Goal: Transaction & Acquisition: Register for event/course

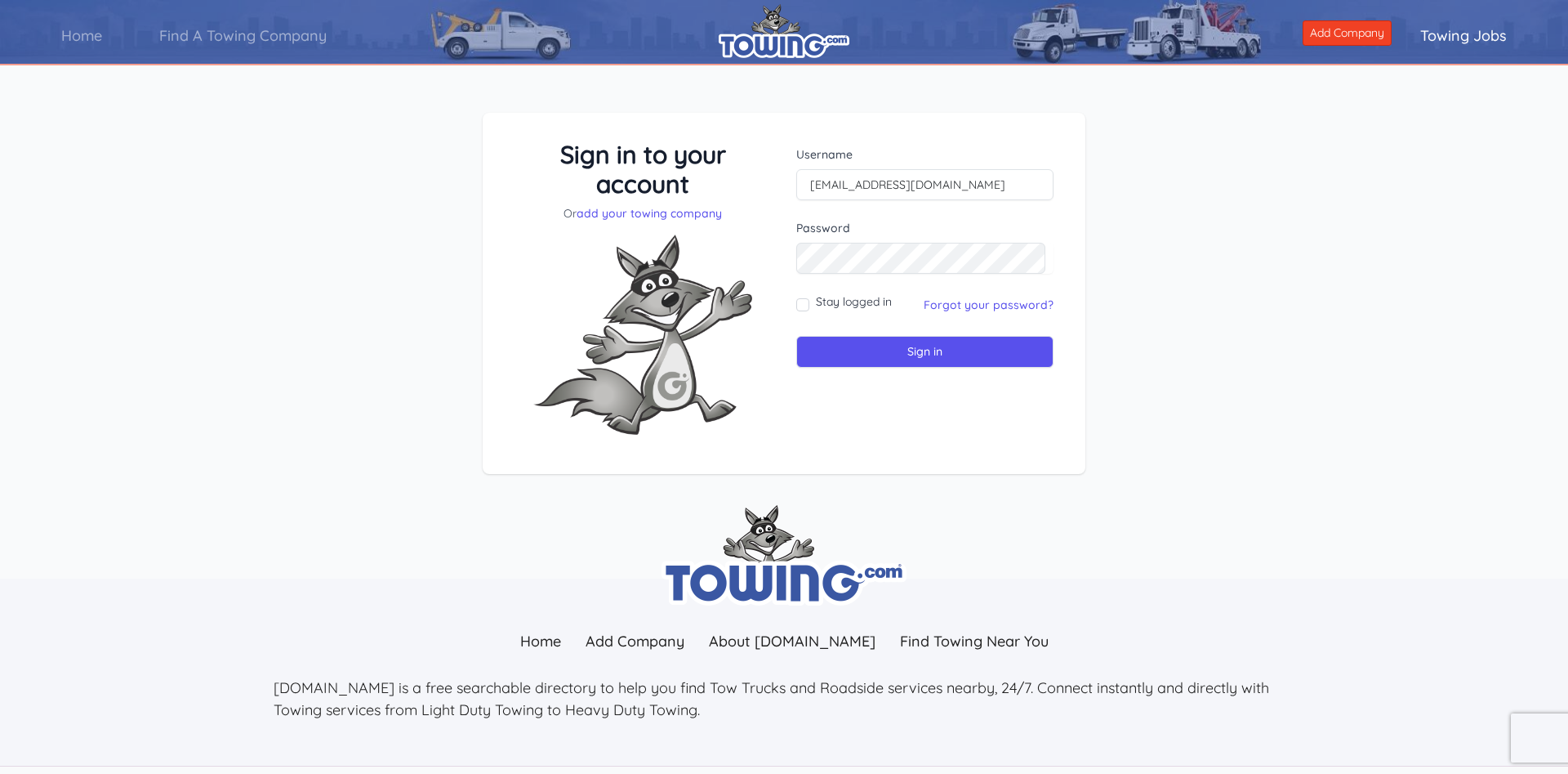
click at [858, 274] on form "Username [EMAIL_ADDRESS][DOMAIN_NAME] Password Stay logged in Sign in" at bounding box center [924, 256] width 257 height 221
click at [1002, 305] on link "Forgot your password?" at bounding box center [988, 304] width 130 height 15
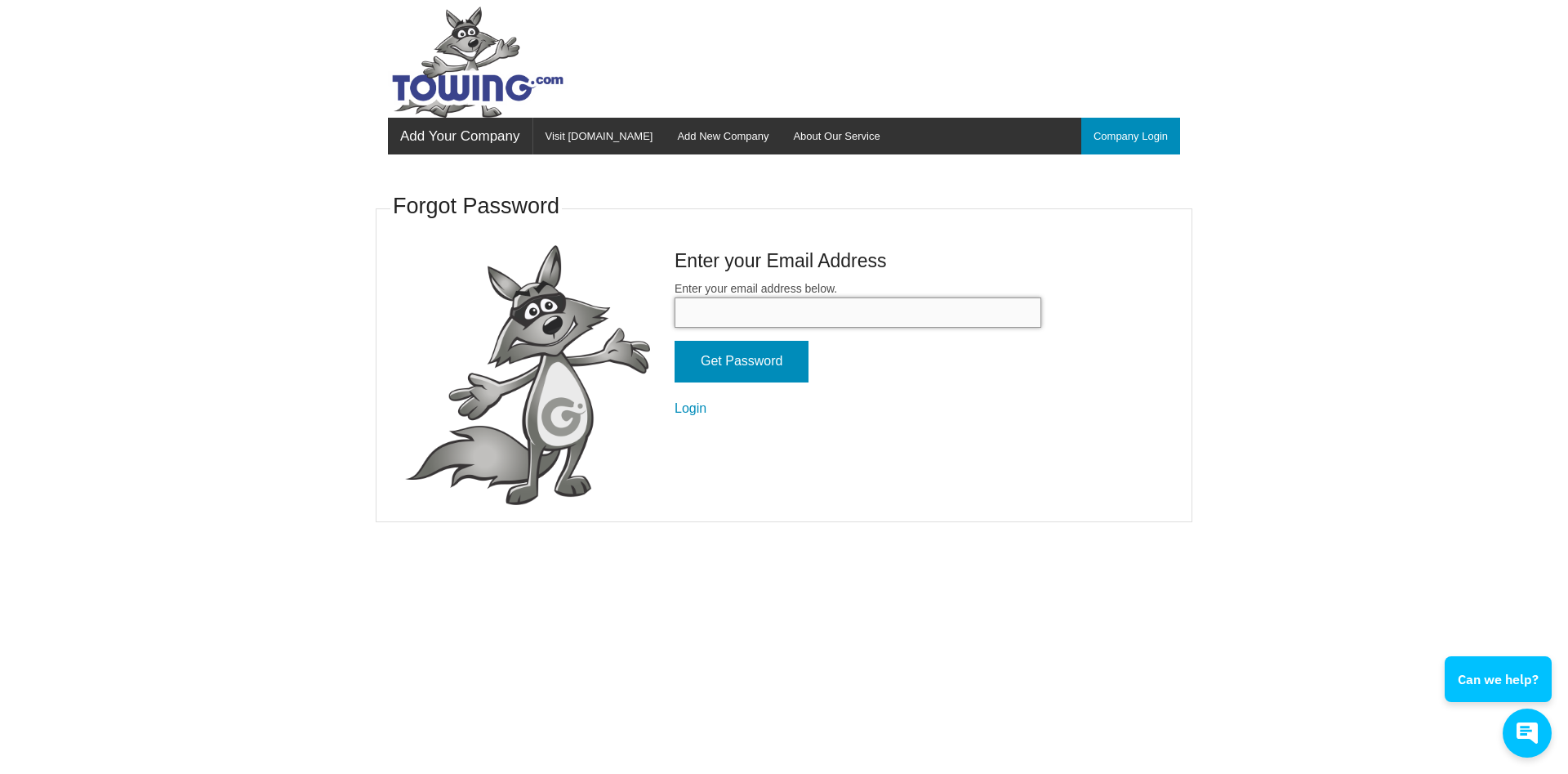
click at [731, 310] on input "Enter your email address below." at bounding box center [858, 312] width 366 height 30
type input "[EMAIL_ADDRESS][DOMAIN_NAME]"
click at [737, 366] on input "Get Password" at bounding box center [742, 361] width 134 height 41
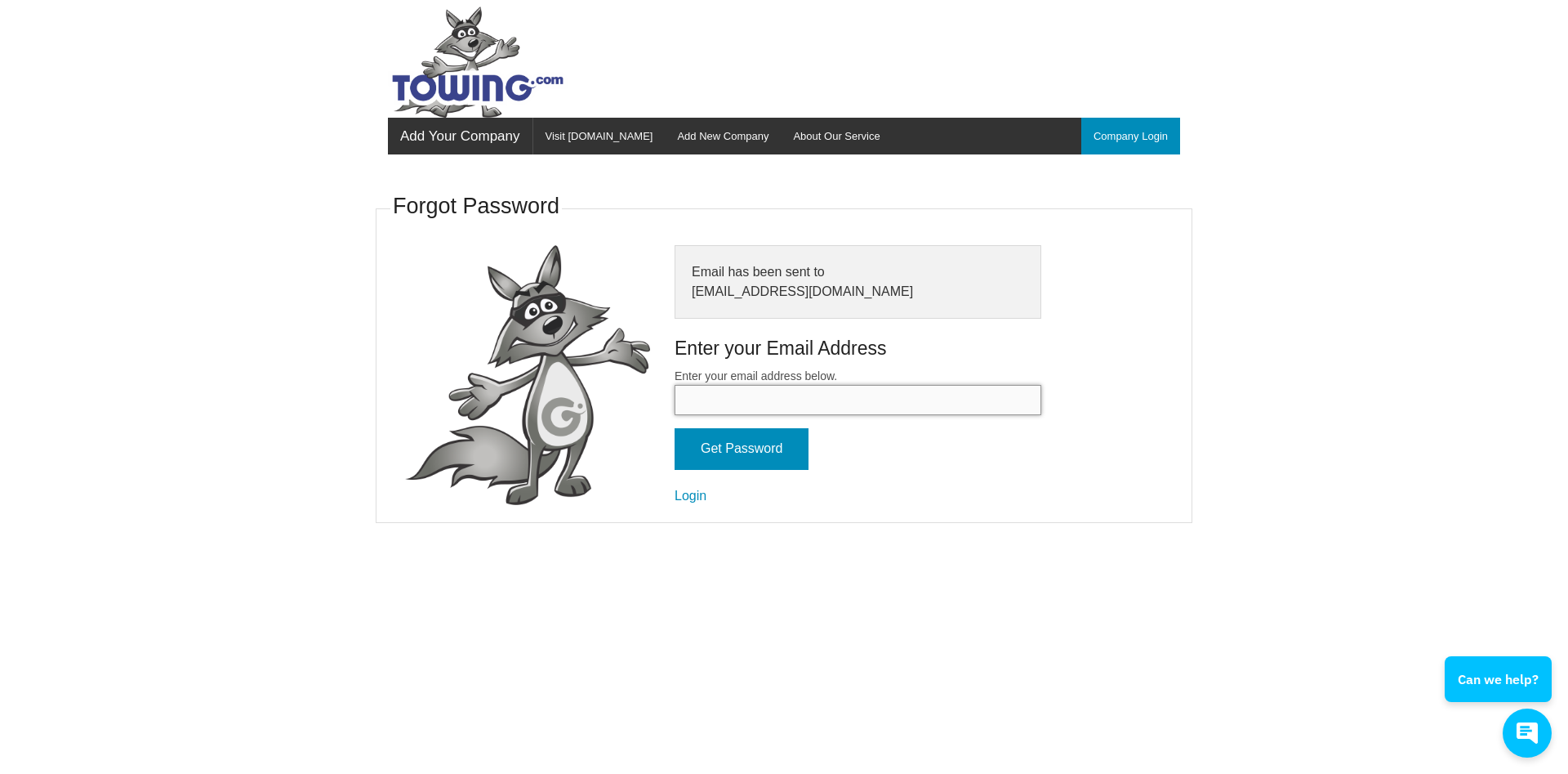
click at [770, 397] on input "Enter your email address below." at bounding box center [858, 399] width 366 height 30
click at [201, 392] on body "Add Your Company Menu Company Login Visit Towing.com Add New Company About Our …" at bounding box center [784, 387] width 1568 height 774
click at [683, 139] on link "Add New Company" at bounding box center [722, 136] width 116 height 37
click at [1109, 136] on link "Company Login" at bounding box center [1130, 136] width 99 height 37
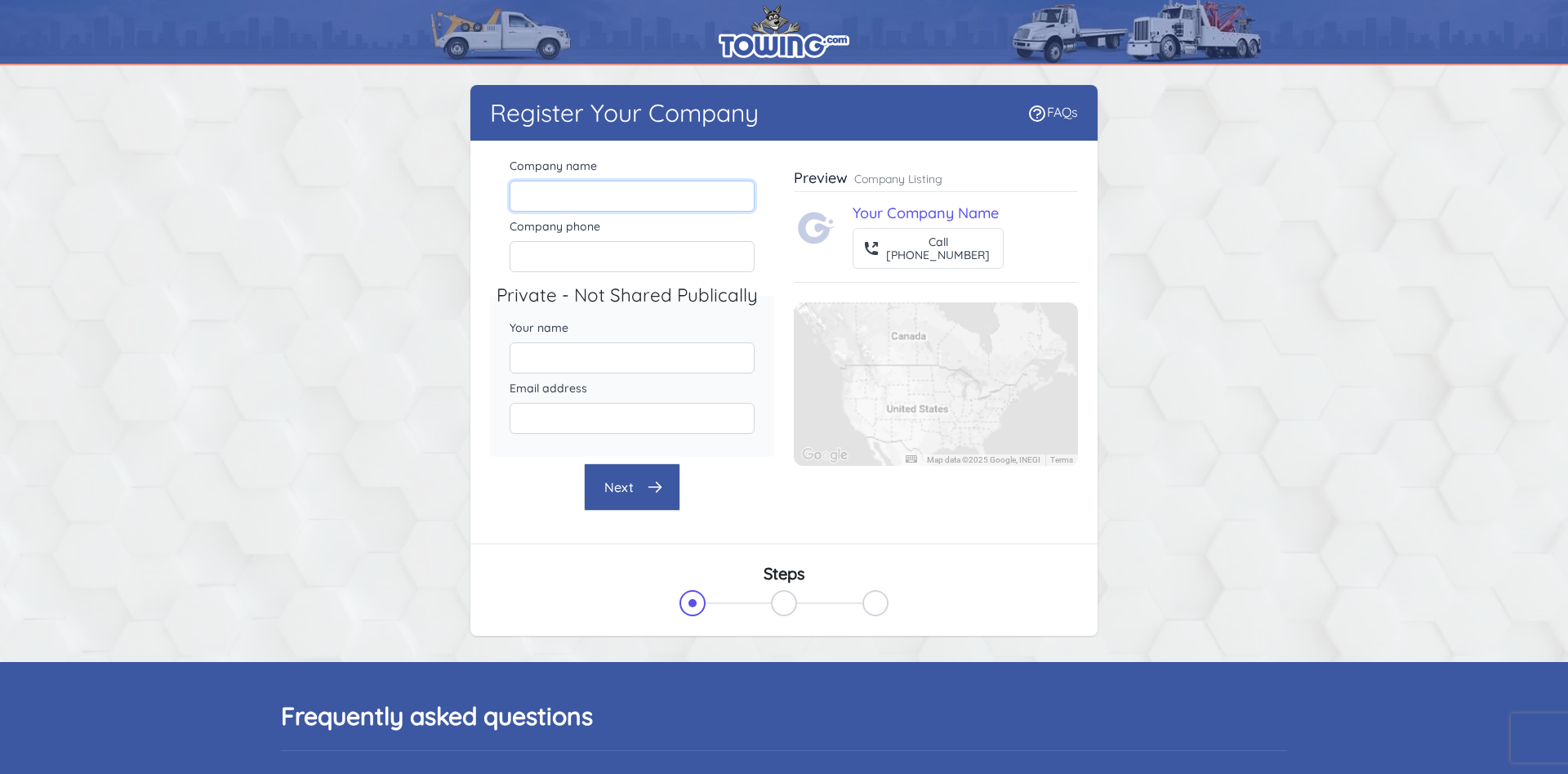
click at [626, 189] on input "Company name" at bounding box center [632, 196] width 245 height 31
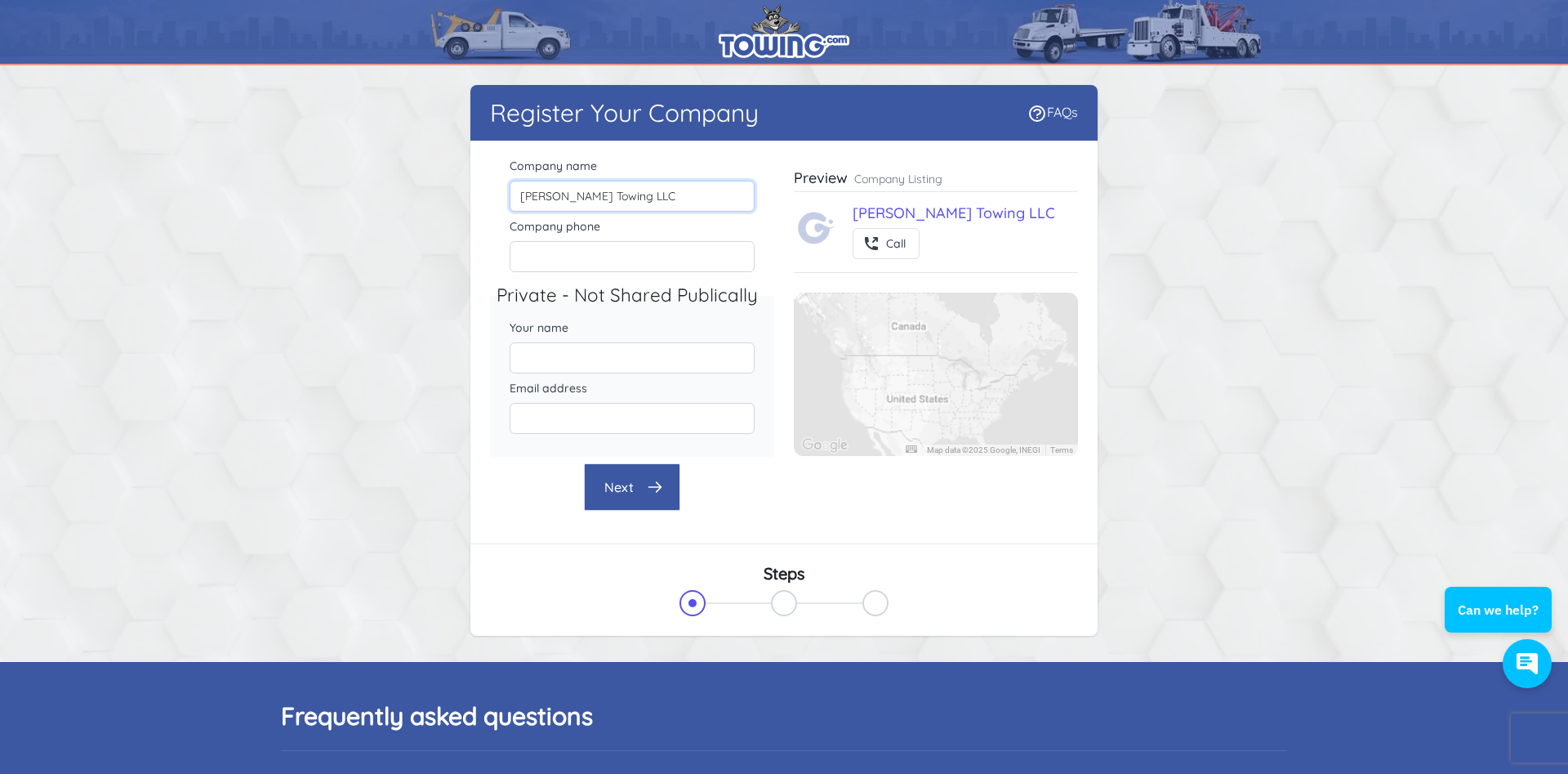
type input "Davis Towing LLC"
type input "440-812-8427"
click at [701, 366] on input "Your name" at bounding box center [632, 358] width 245 height 31
type input "Sharon"
type input "H"
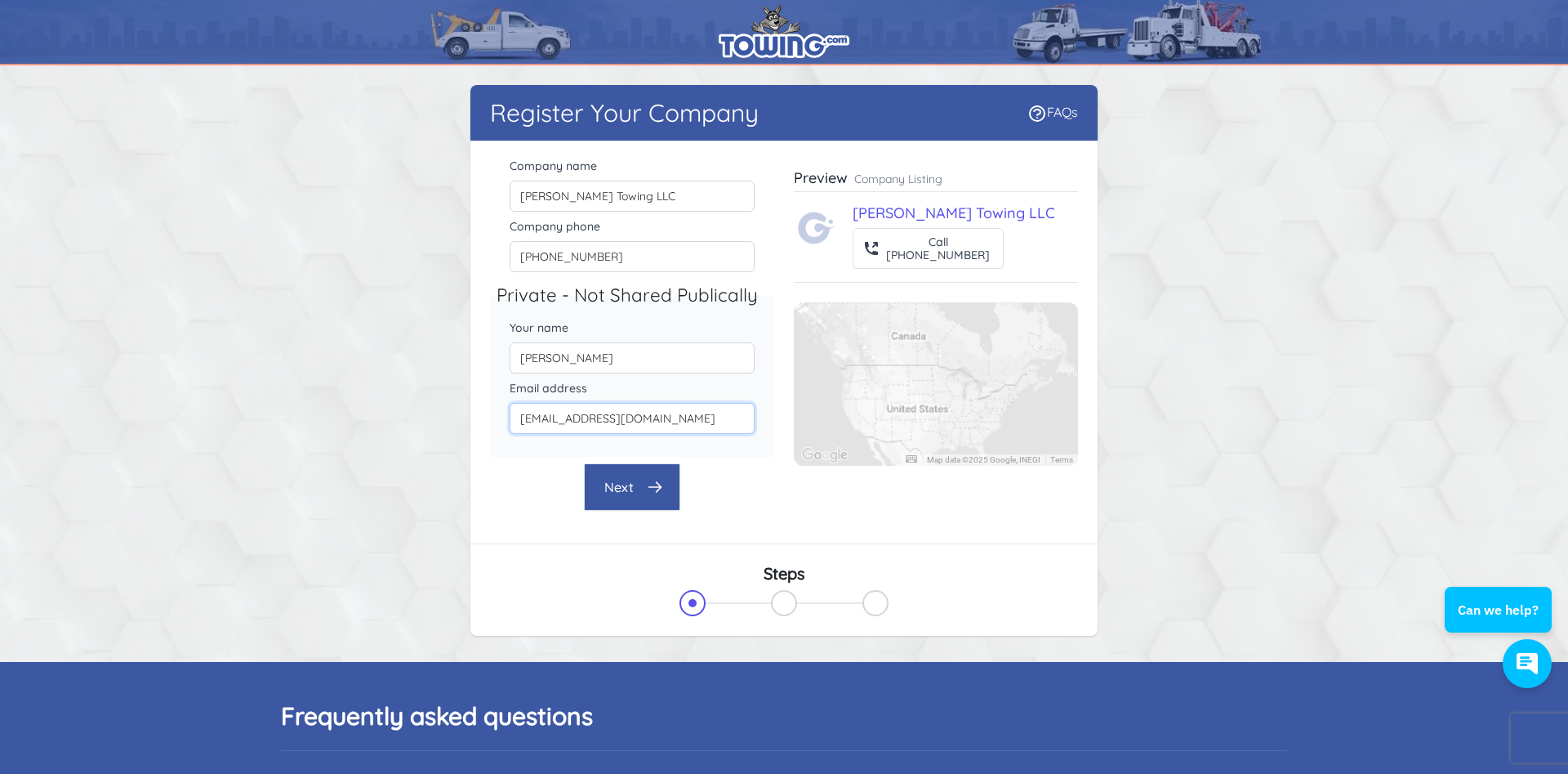
type input "towingdavis@yahoo.com"
click at [628, 489] on button "Next" at bounding box center [632, 487] width 96 height 47
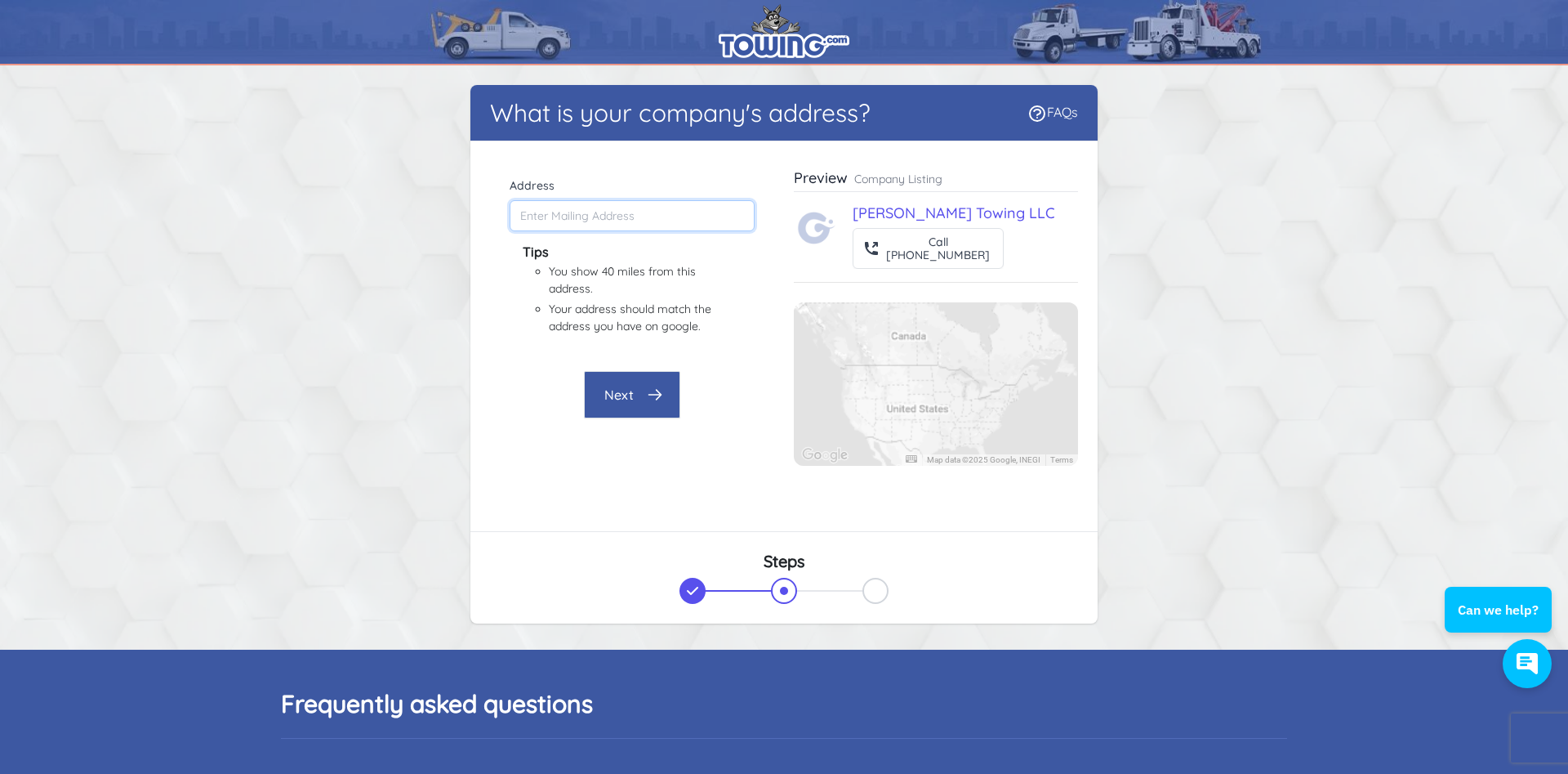
click at [584, 218] on input "Address" at bounding box center [632, 216] width 245 height 31
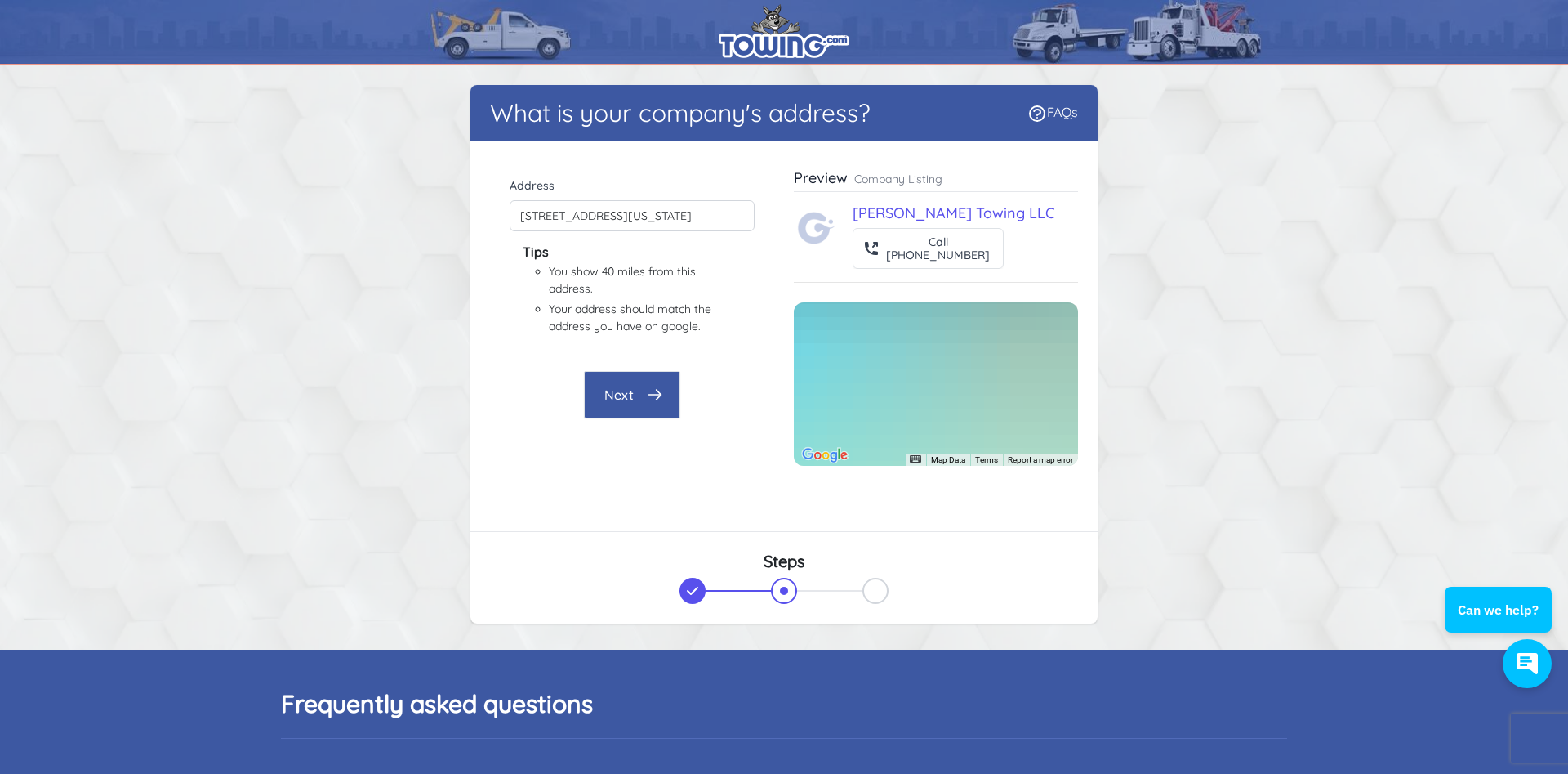
type input "1927 Maryland Ave, Ashtabula, OH 44004, USA"
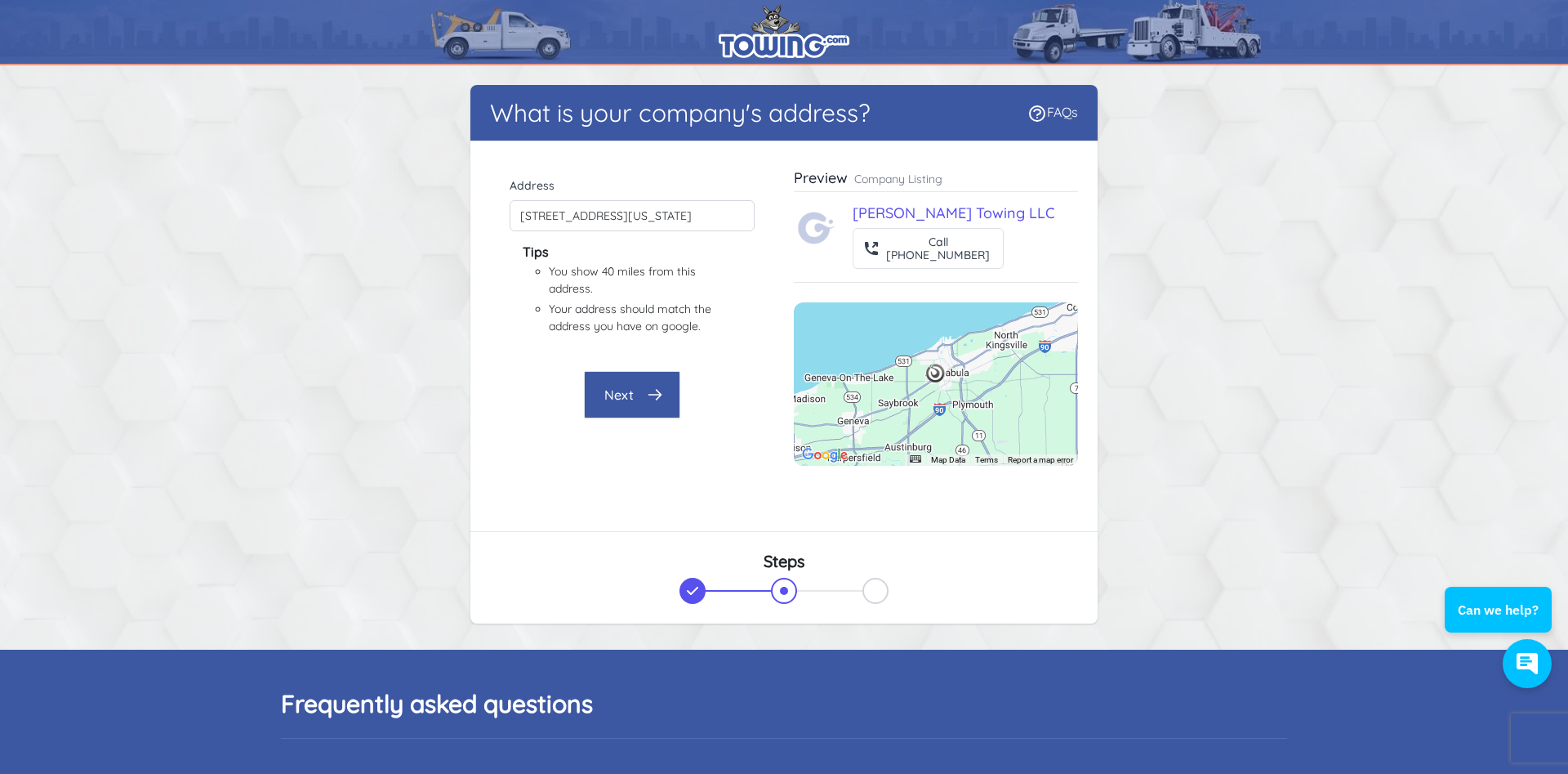
click at [631, 402] on button "Next" at bounding box center [632, 394] width 96 height 47
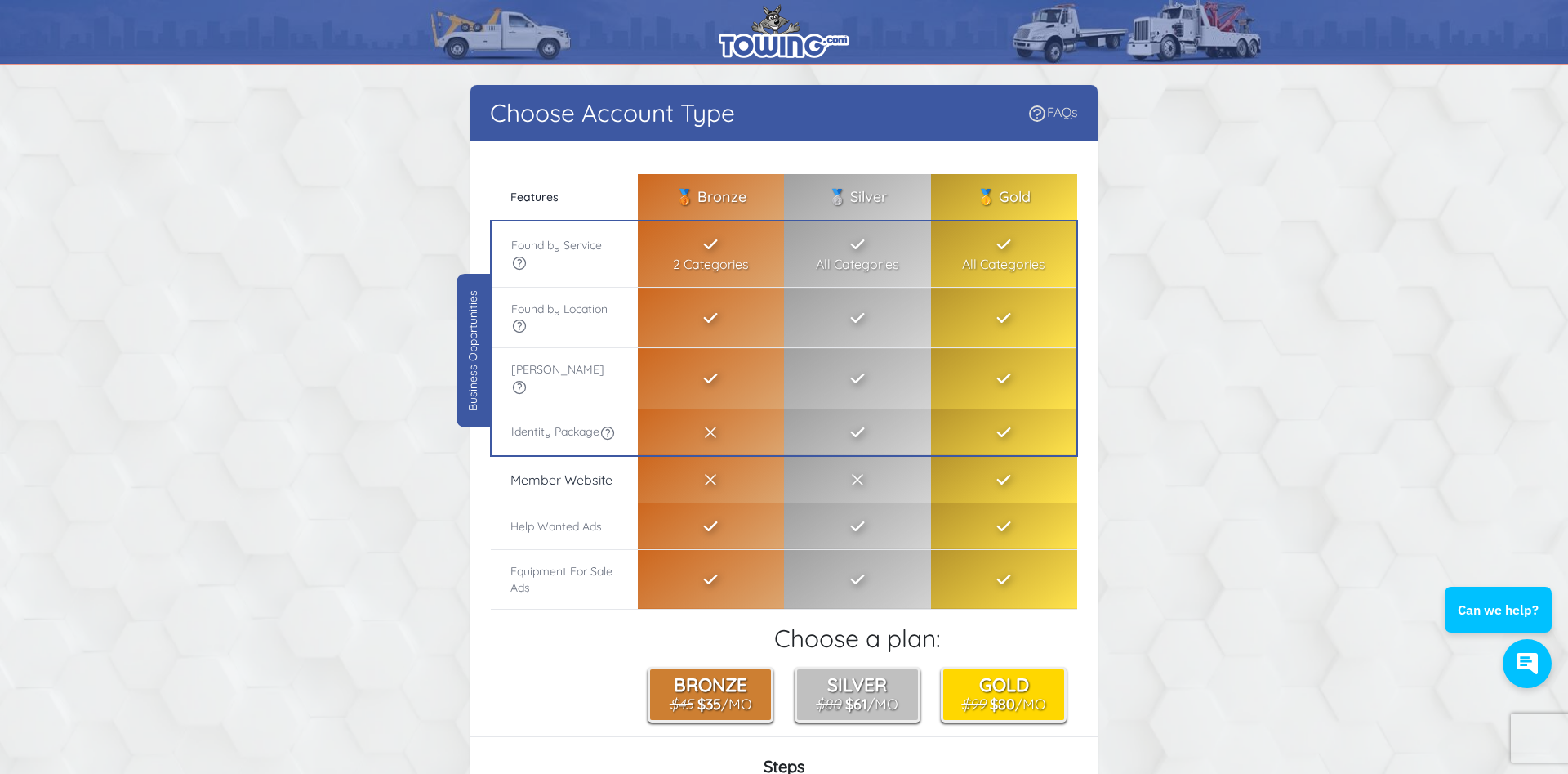
click at [1050, 111] on link "FAQs" at bounding box center [1052, 112] width 51 height 16
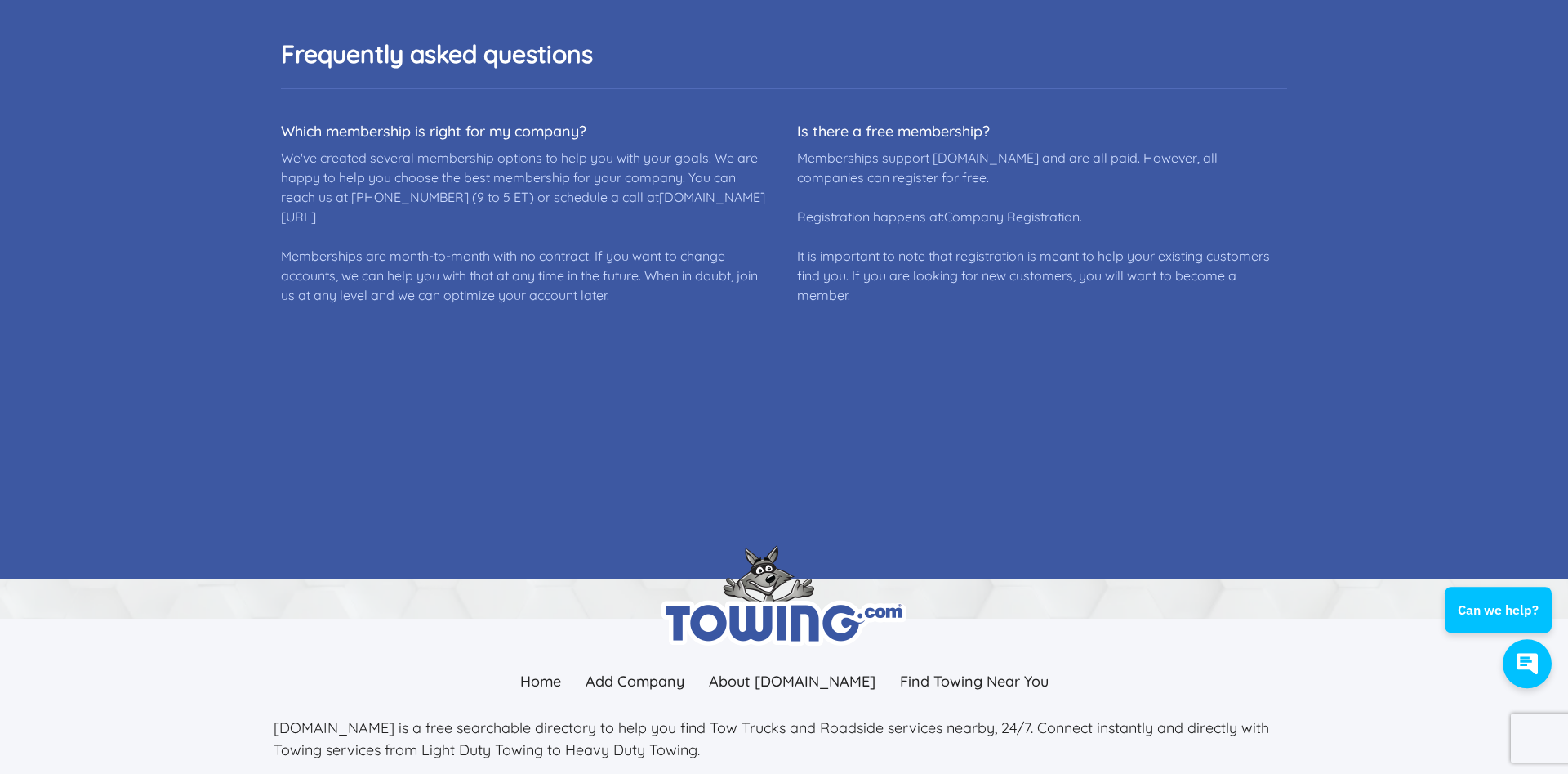
click at [1008, 172] on dd "Memberships support Towing.com and are all paid. However, all companies can reg…" at bounding box center [1042, 226] width 490 height 157
click at [1026, 215] on link "Company Registration" at bounding box center [1012, 216] width 136 height 16
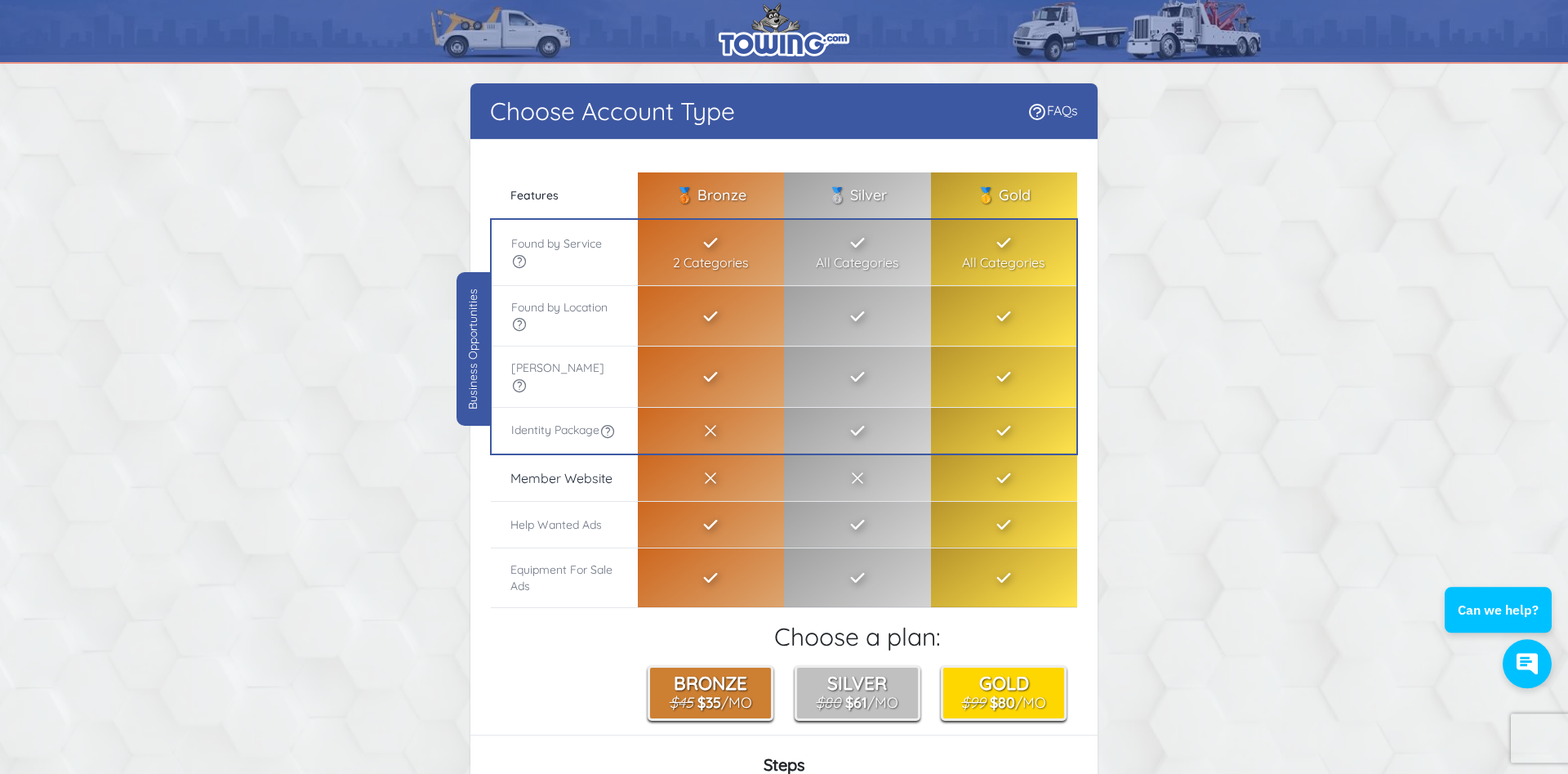
scroll to position [0, 0]
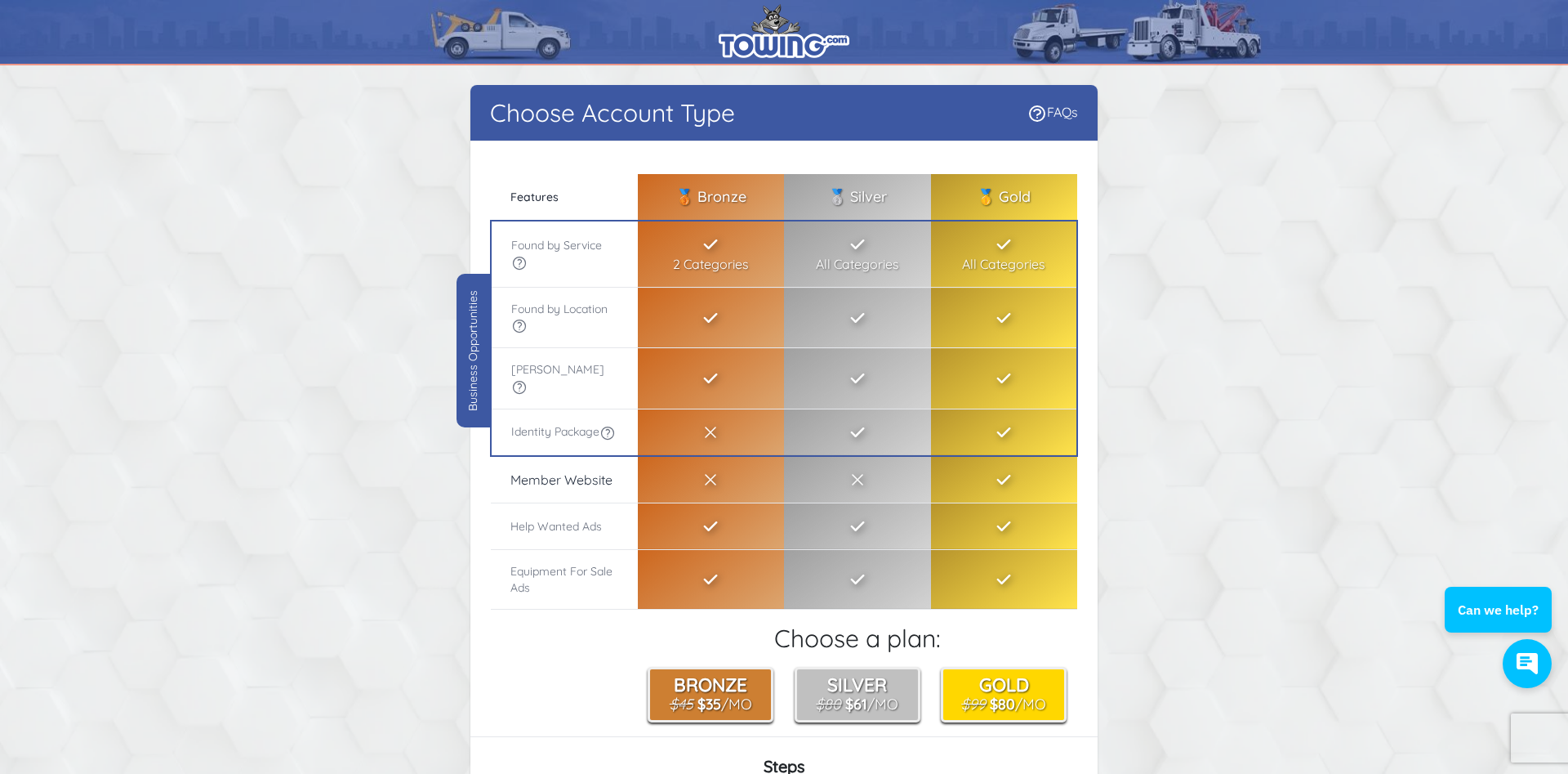
click at [804, 39] on img at bounding box center [784, 31] width 131 height 54
click at [792, 40] on img at bounding box center [784, 31] width 131 height 54
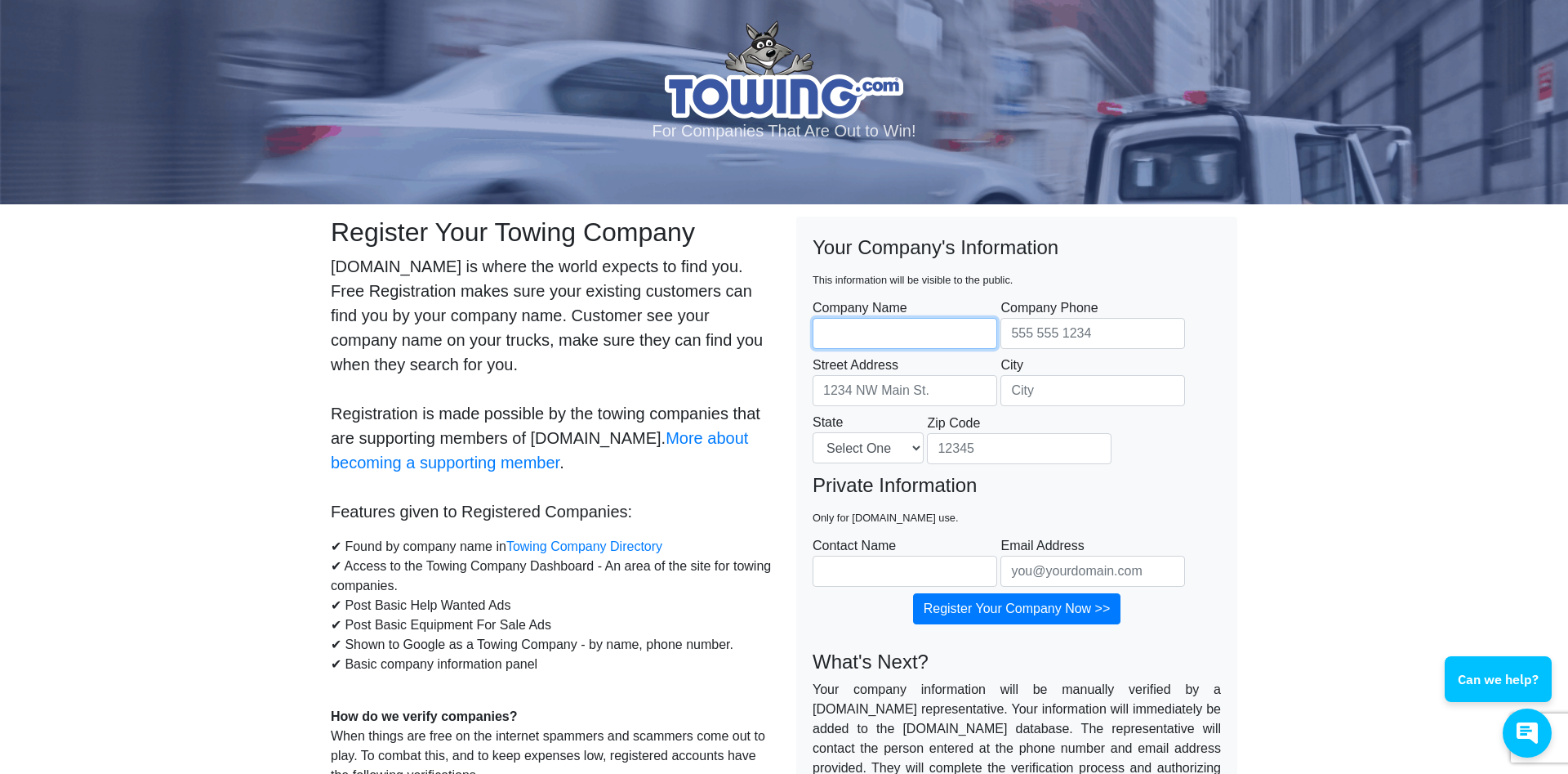
click at [932, 335] on input "Company Name" at bounding box center [904, 333] width 185 height 31
type input "[PERSON_NAME] Towing LLC"
type input "4408128427"
click at [911, 387] on input "Street Address" at bounding box center [904, 390] width 185 height 31
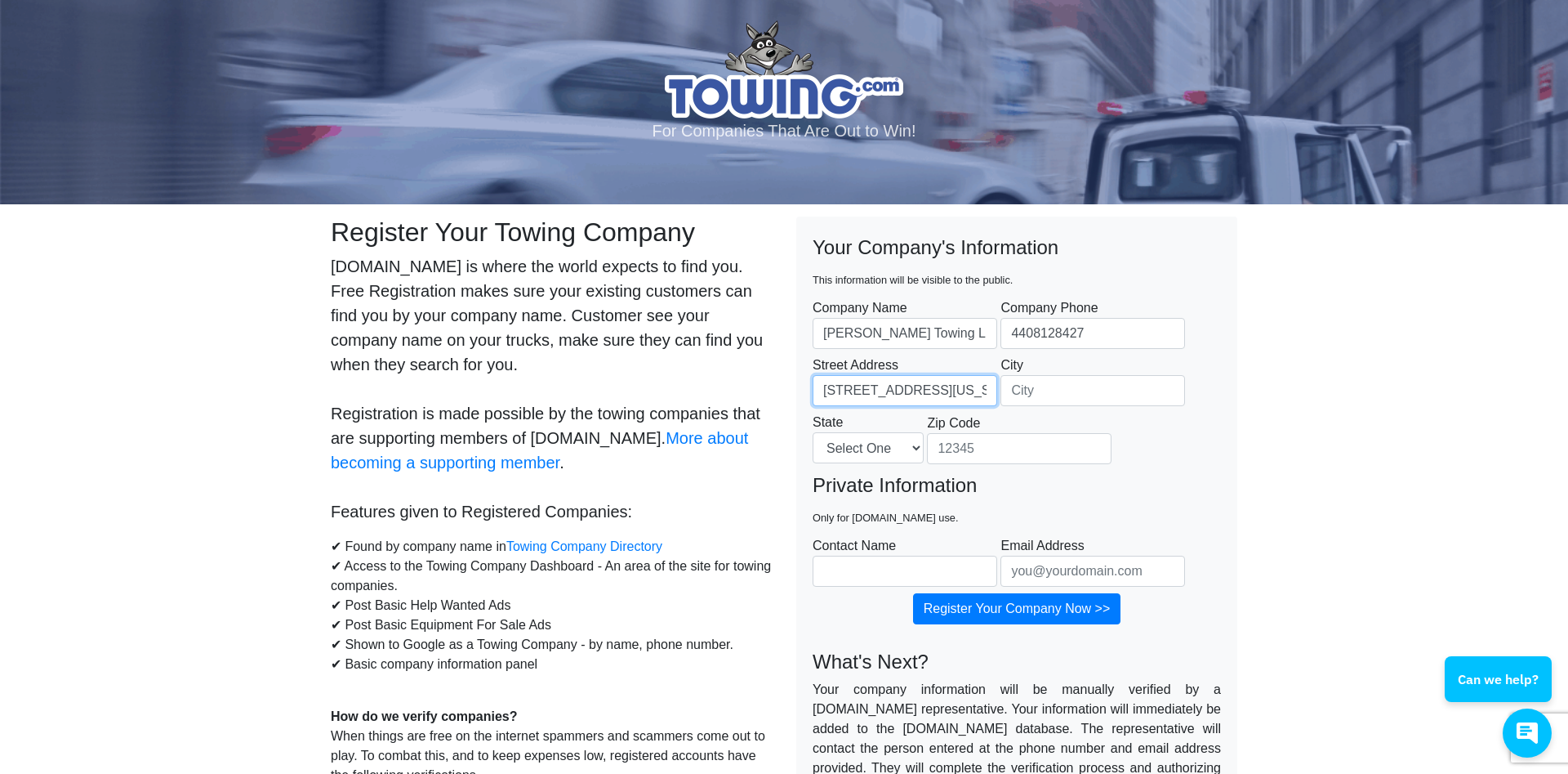
type input "1927 Maryland Ave"
type input "Ashtabula"
select select "OH"
type input "44004"
click at [1076, 343] on input "4408128427" at bounding box center [1093, 333] width 185 height 31
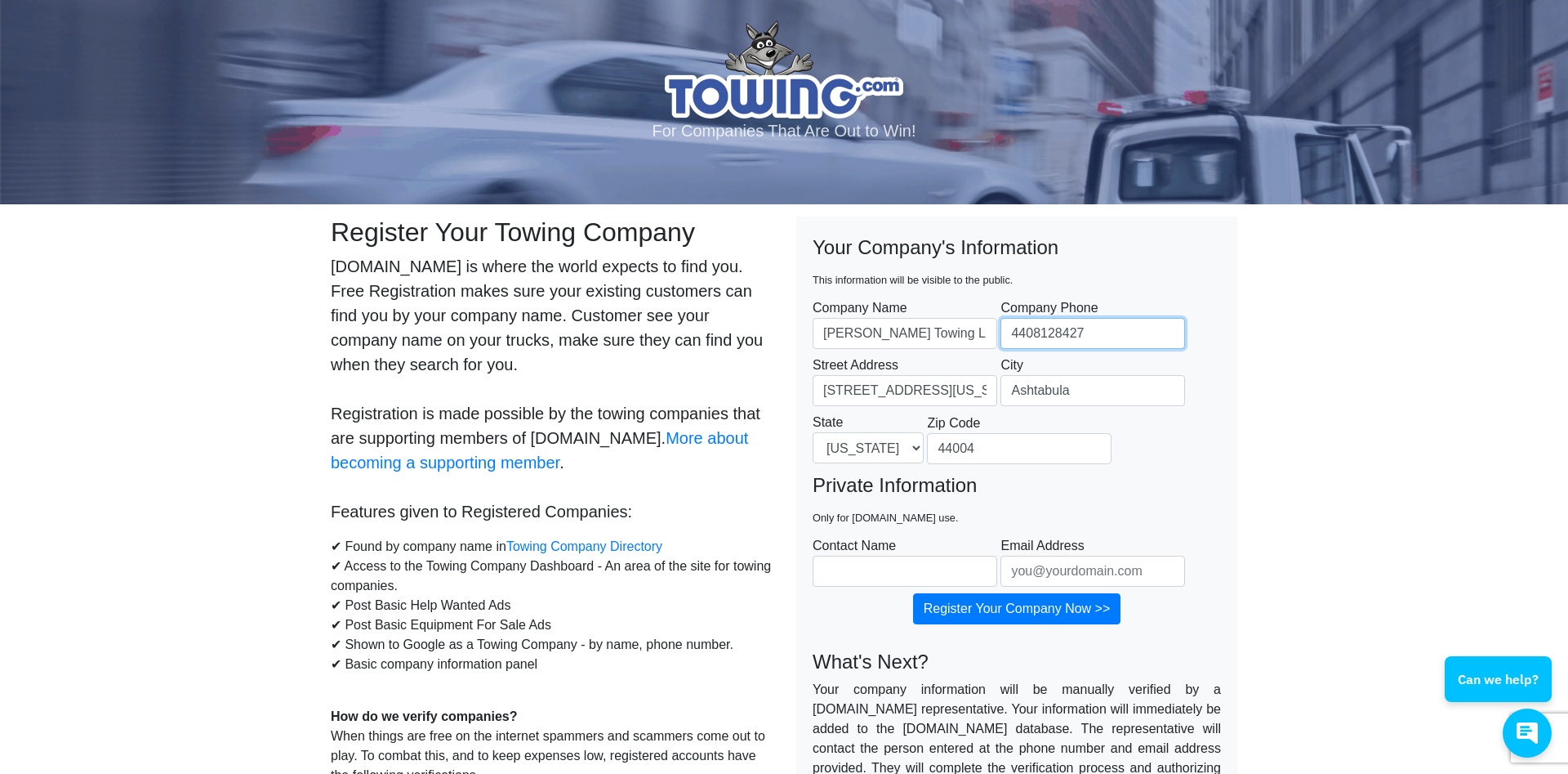
click at [1019, 339] on input "4408128427" at bounding box center [1093, 333] width 185 height 31
click at [1047, 333] on input "440-8128427" at bounding box center [1093, 333] width 185 height 31
type input "440-812-8427"
click at [904, 580] on input "Contact Name" at bounding box center [904, 571] width 185 height 31
type input "[PERSON_NAME]"
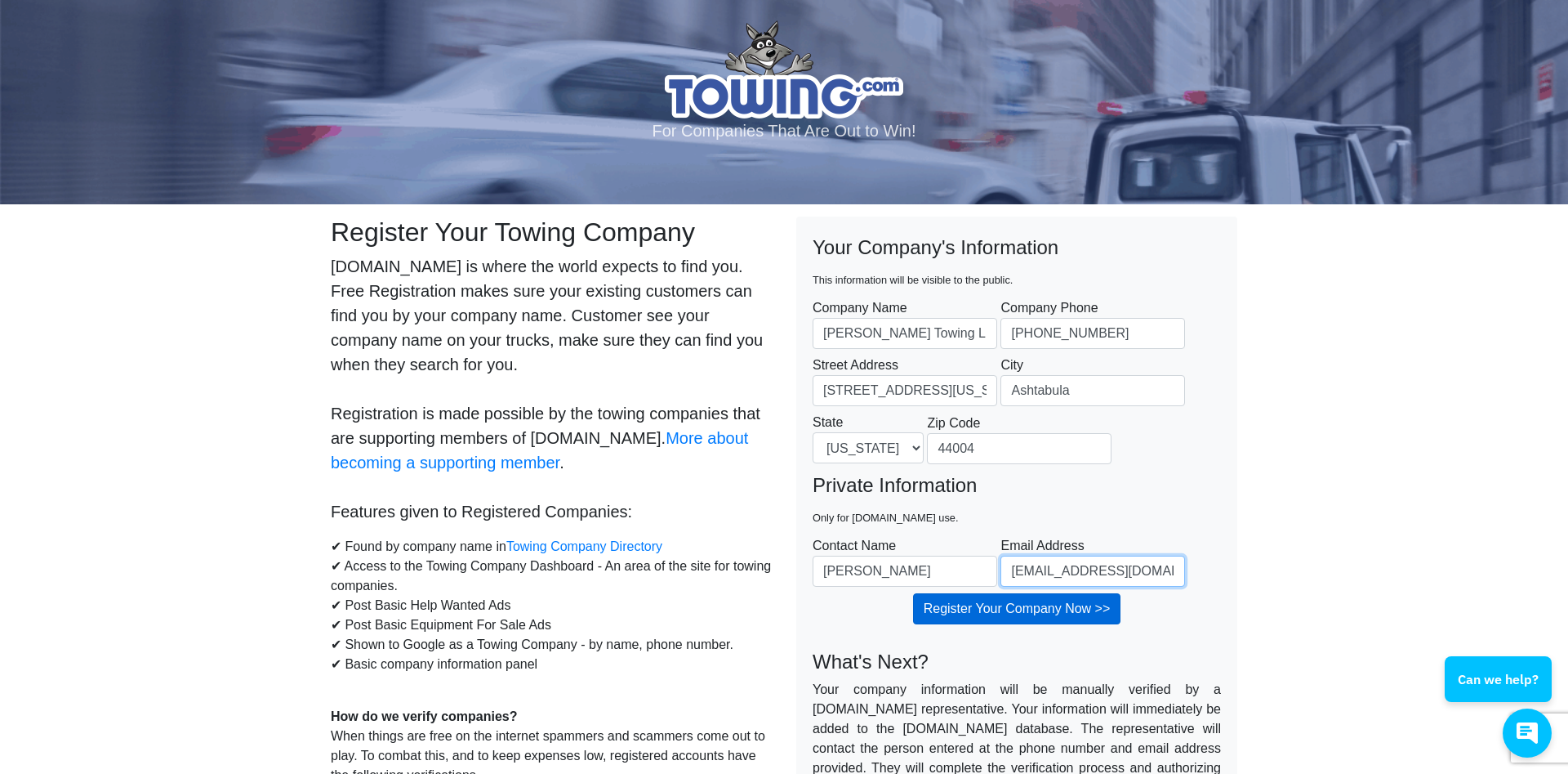
type input "[EMAIL_ADDRESS][DOMAIN_NAME]"
click at [1059, 613] on input "Register Your Company Now >>" at bounding box center [1017, 609] width 208 height 31
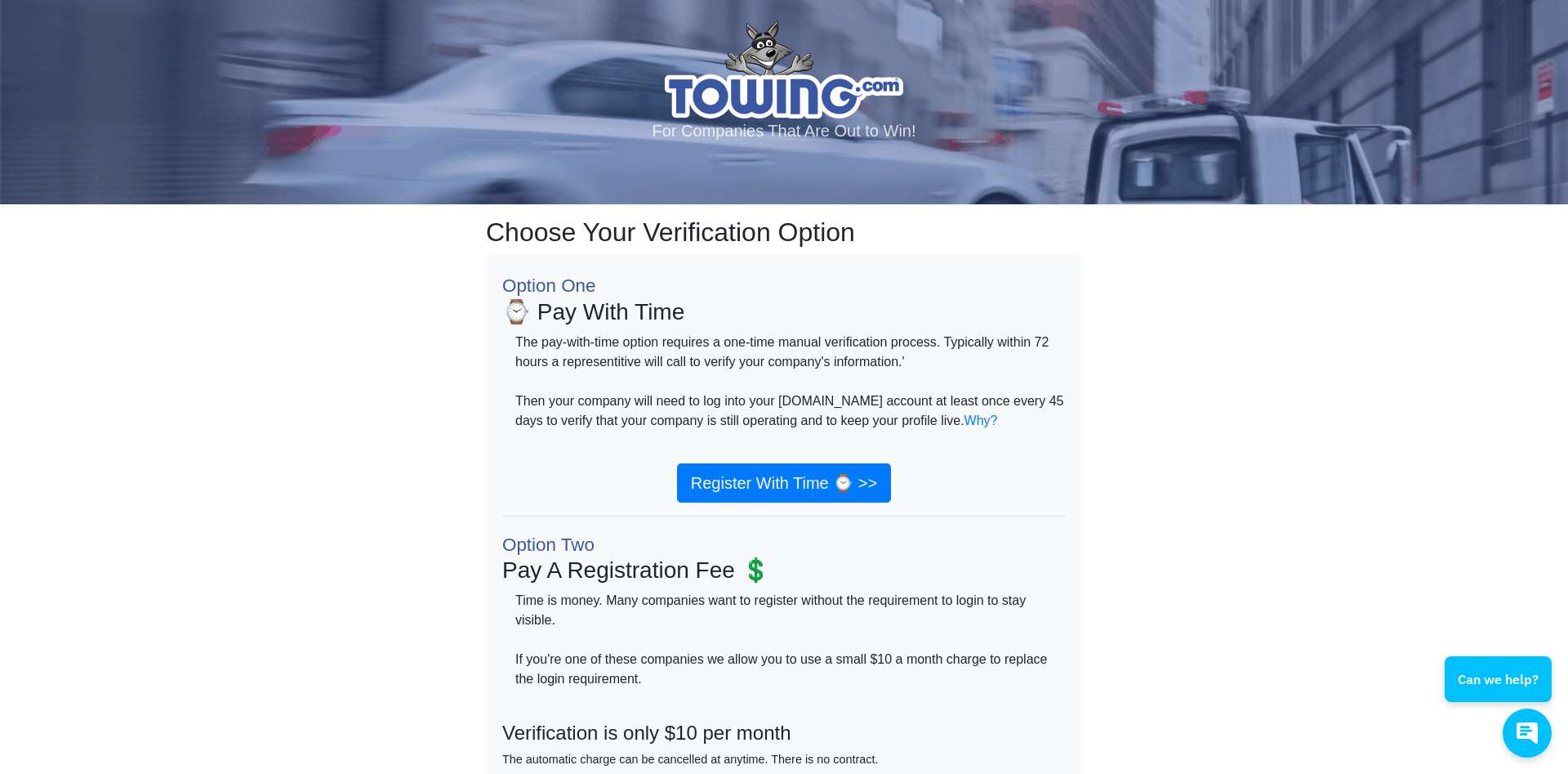
click at [345, 394] on div "Choose Your Verification Option Option One ⌚ Pay With Time The pay-with-time op…" at bounding box center [783, 761] width 931 height 1090
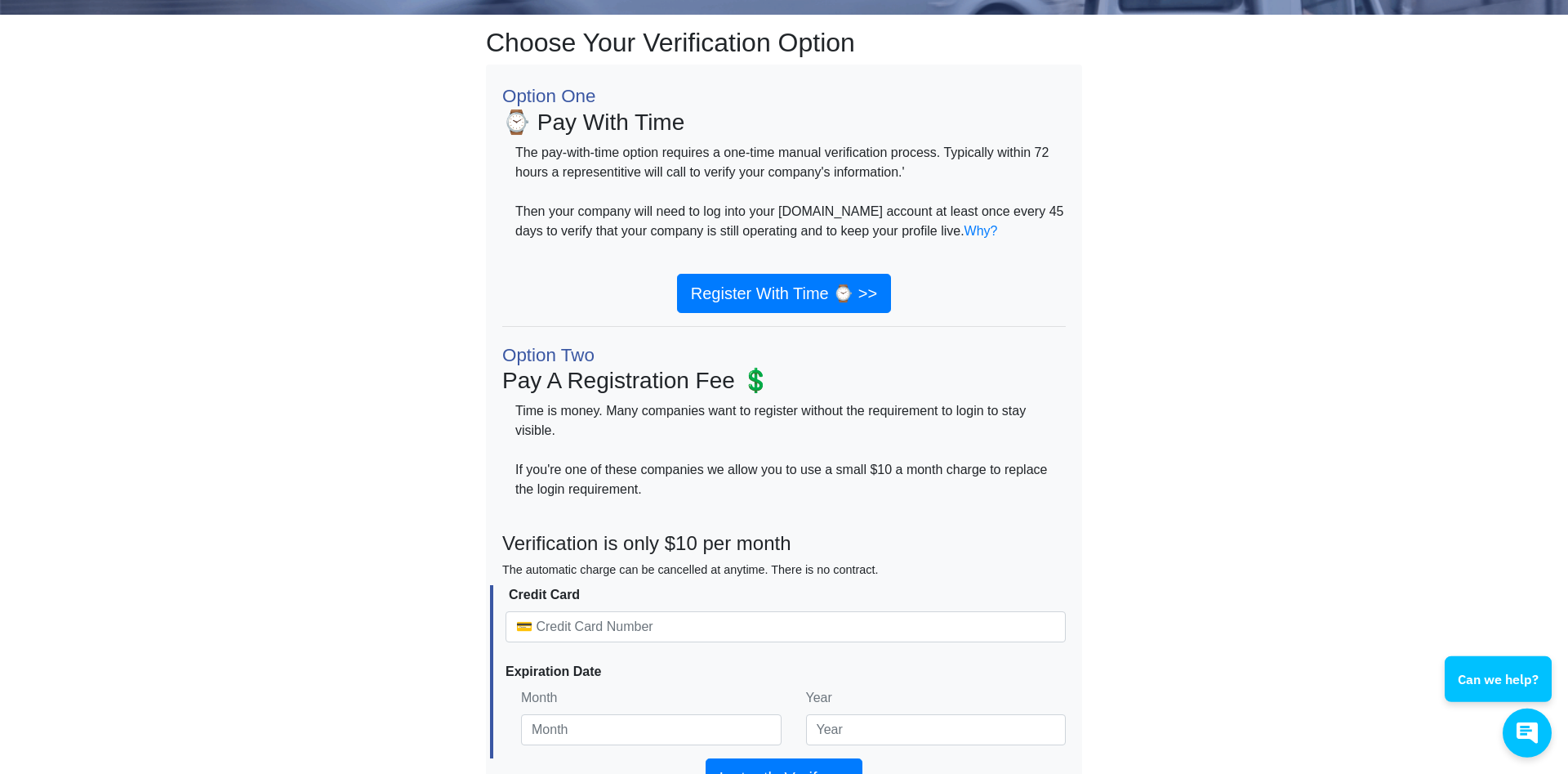
scroll to position [361, 0]
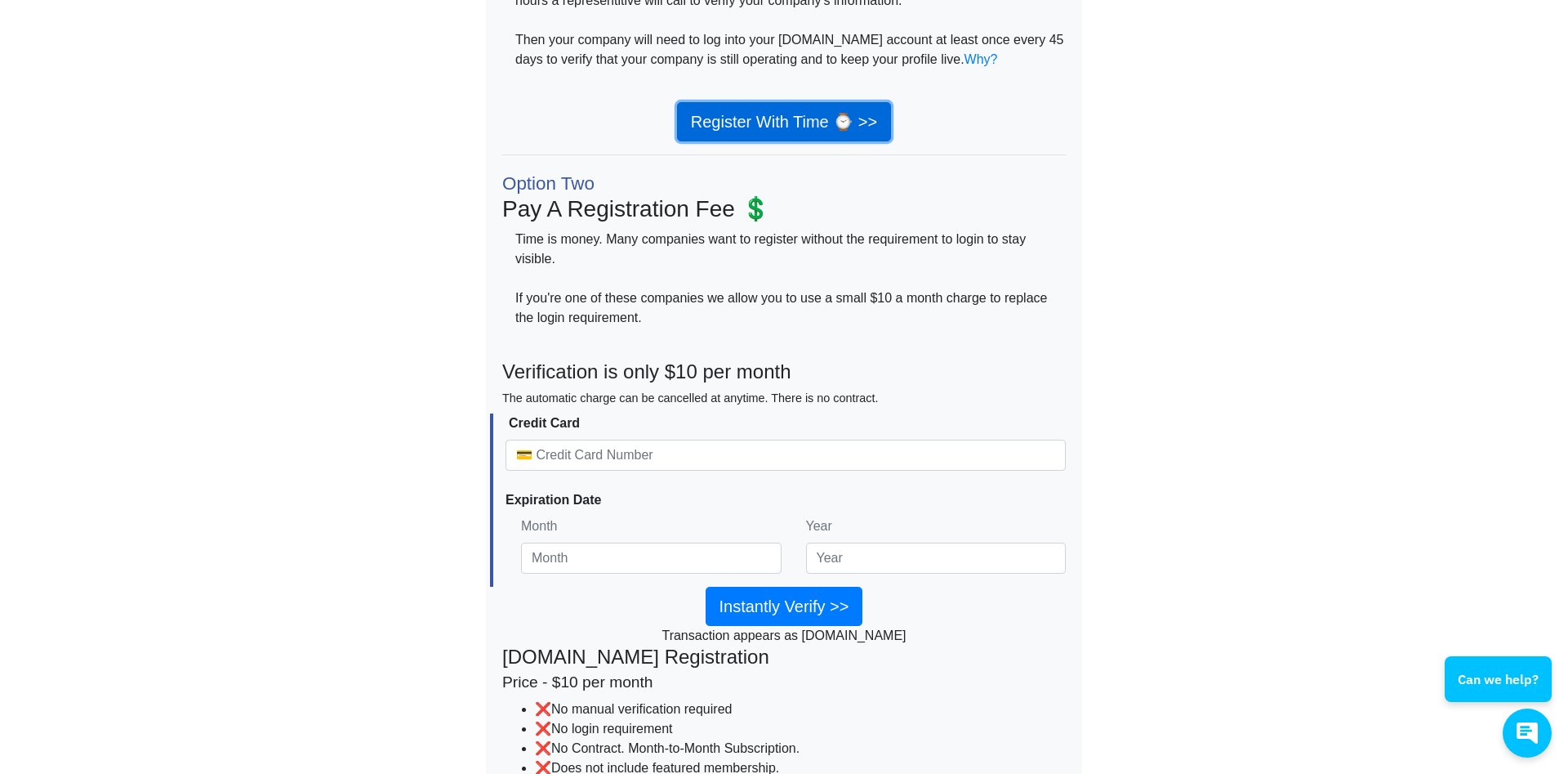
click at [787, 116] on link "Register With Time ⌚ >>" at bounding box center [783, 122] width 214 height 40
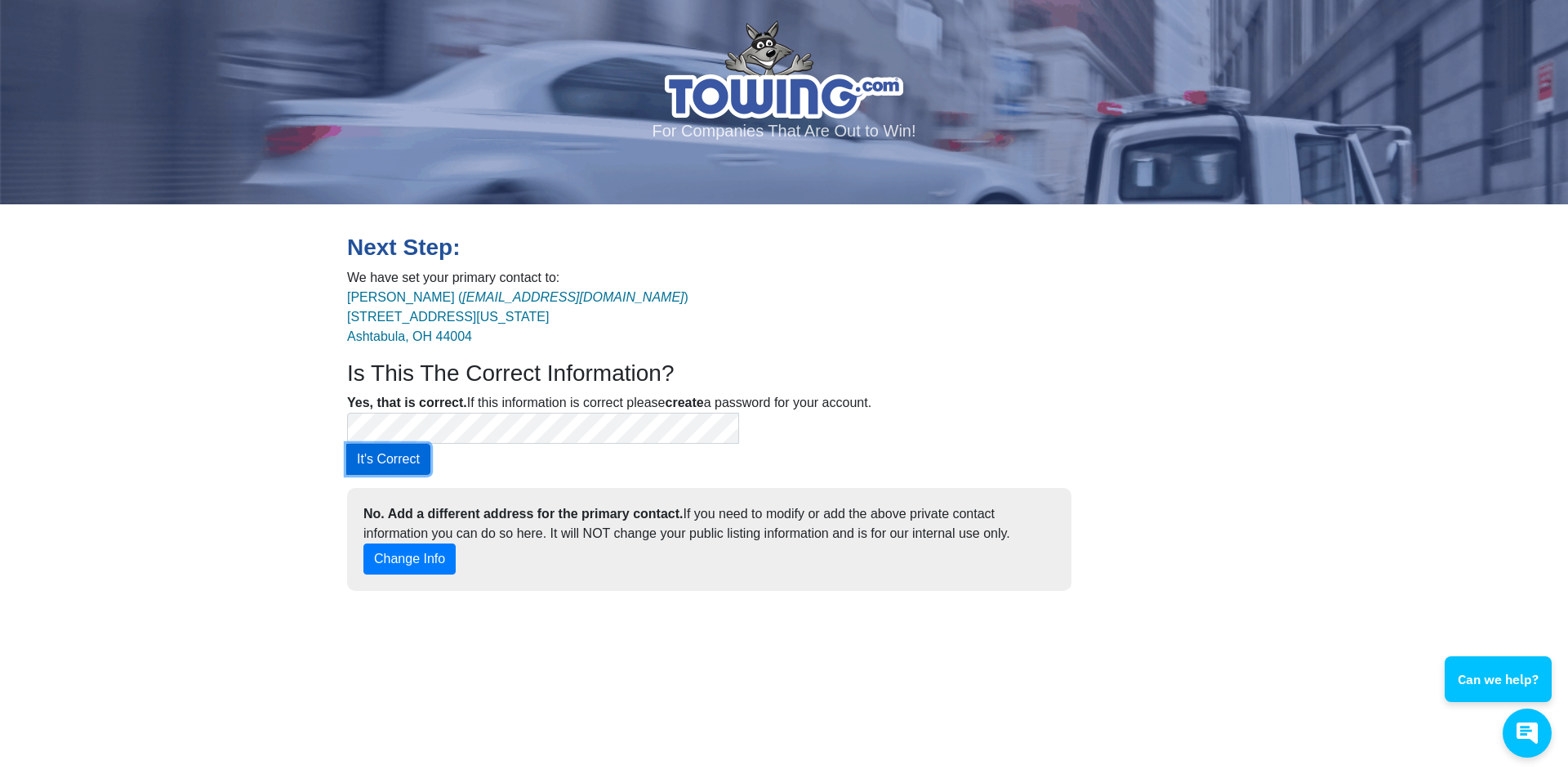
click at [431, 444] on button "It's Correct" at bounding box center [389, 459] width 84 height 31
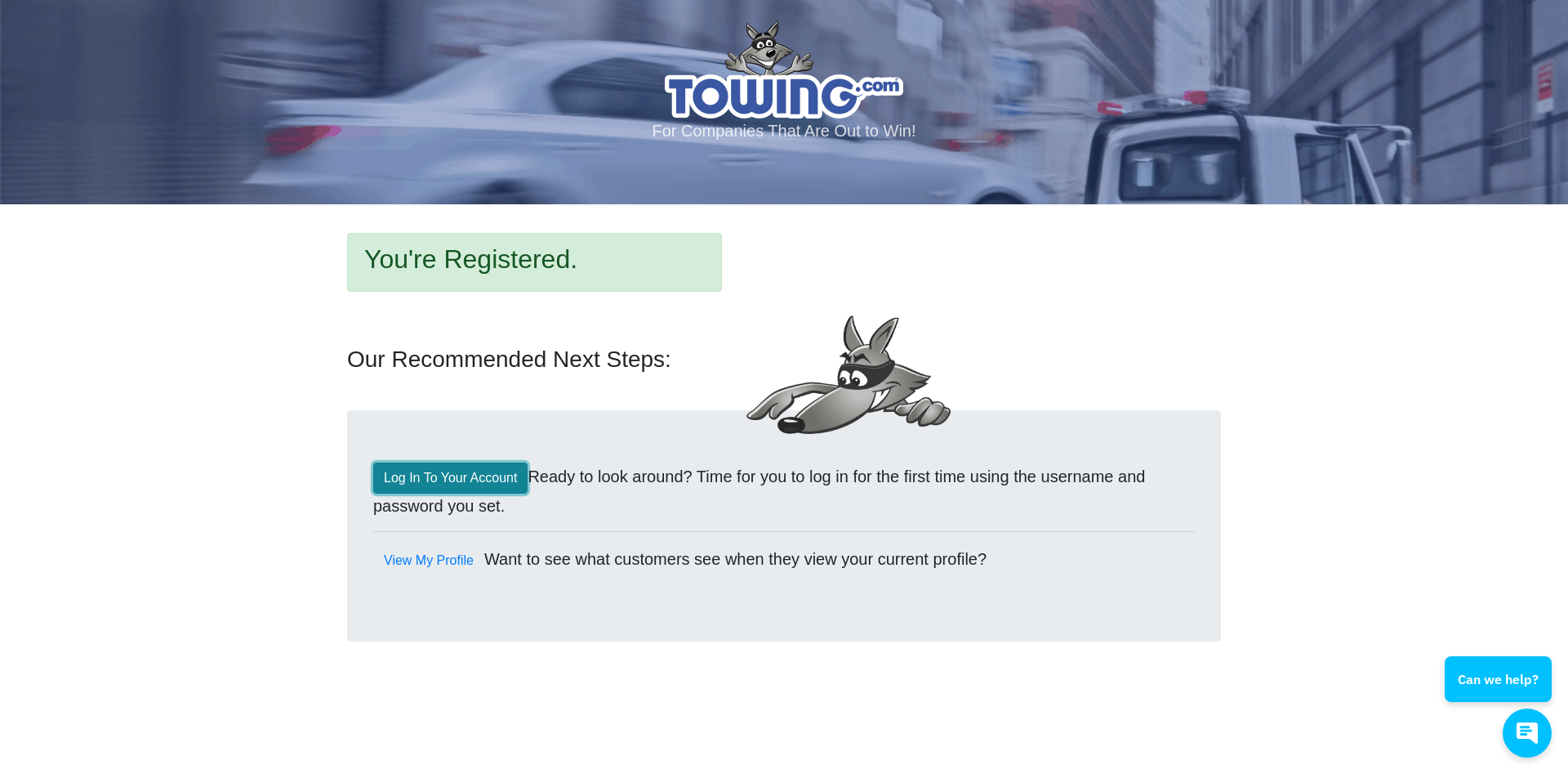
click at [450, 477] on link "Log In To Your Account" at bounding box center [450, 478] width 155 height 31
click at [818, 525] on div "Log In To Your Account Ready to look around? Time for you to log in for the fir…" at bounding box center [784, 525] width 873 height 231
click at [429, 564] on link "View My Profile" at bounding box center [428, 561] width 111 height 31
click at [454, 482] on link "Log In To Your Account" at bounding box center [450, 478] width 155 height 31
